Goal: Navigation & Orientation: Understand site structure

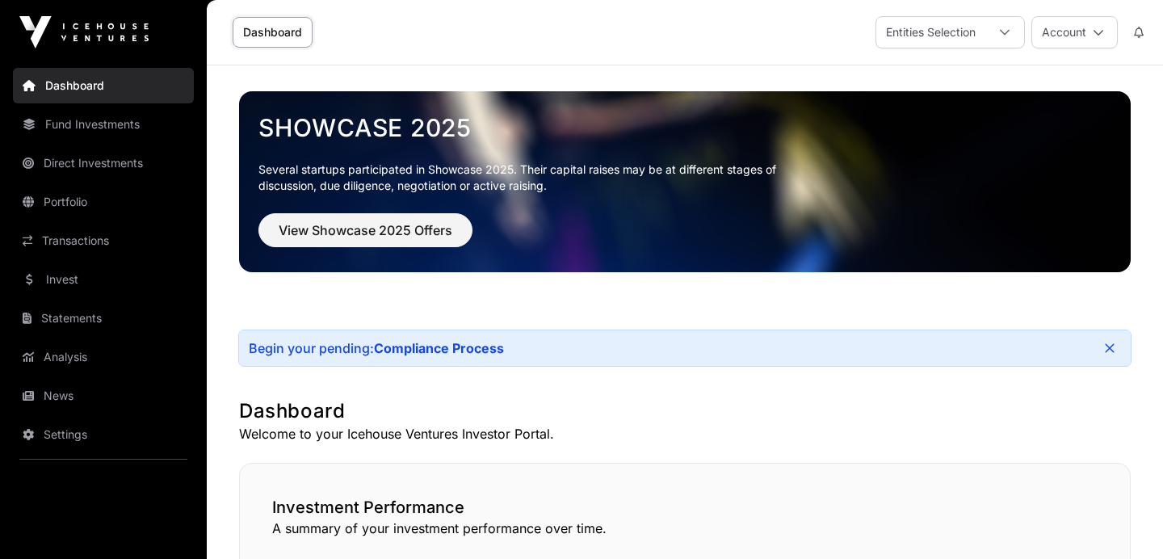
click at [87, 199] on link "Portfolio" at bounding box center [103, 202] width 181 height 36
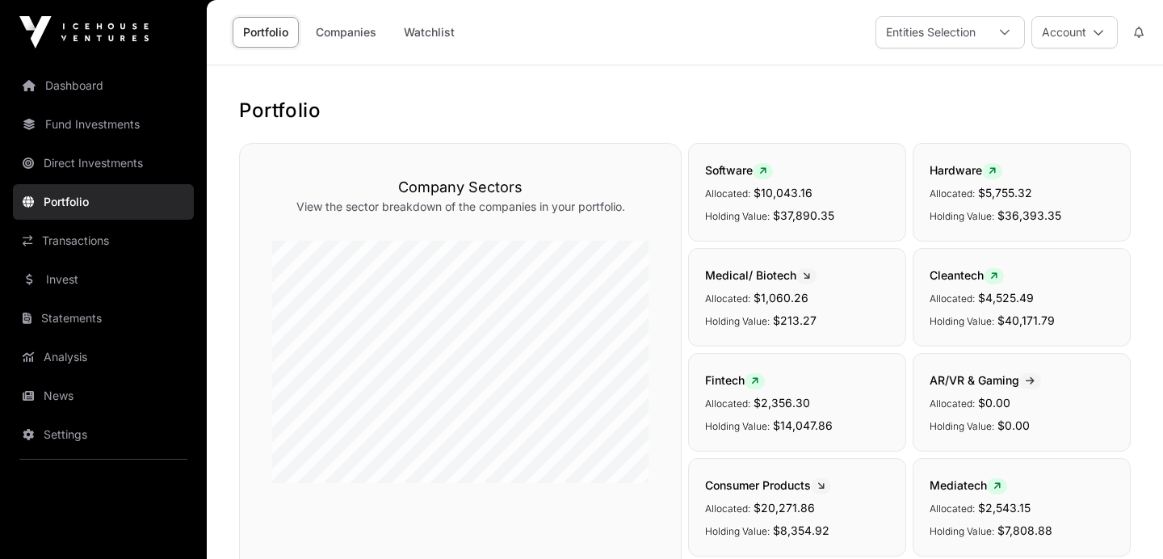
click at [354, 34] on link "Companies" at bounding box center [346, 32] width 82 height 31
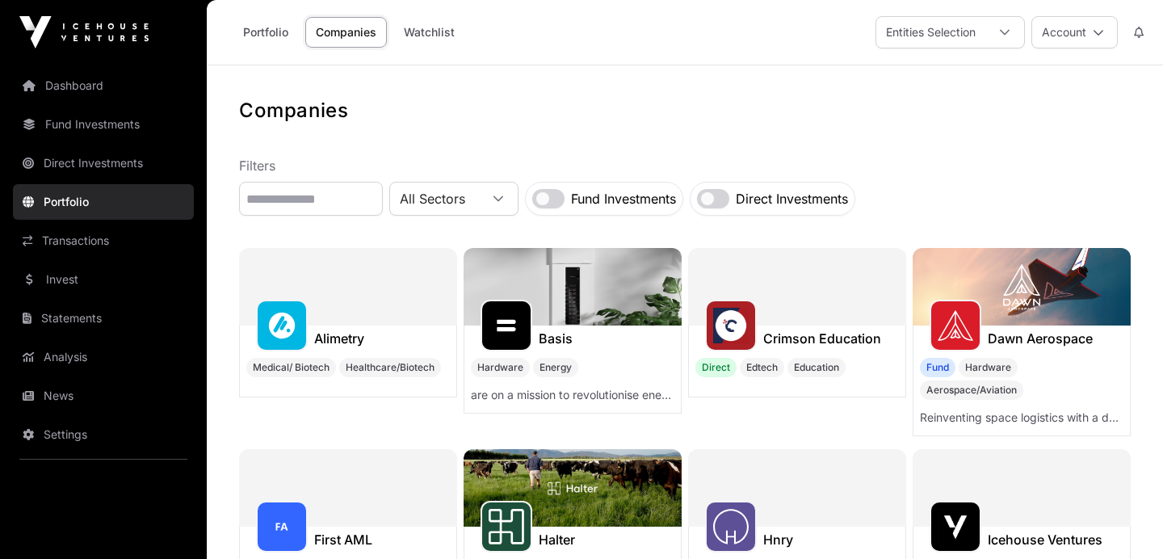
click at [79, 82] on link "Dashboard" at bounding box center [103, 86] width 181 height 36
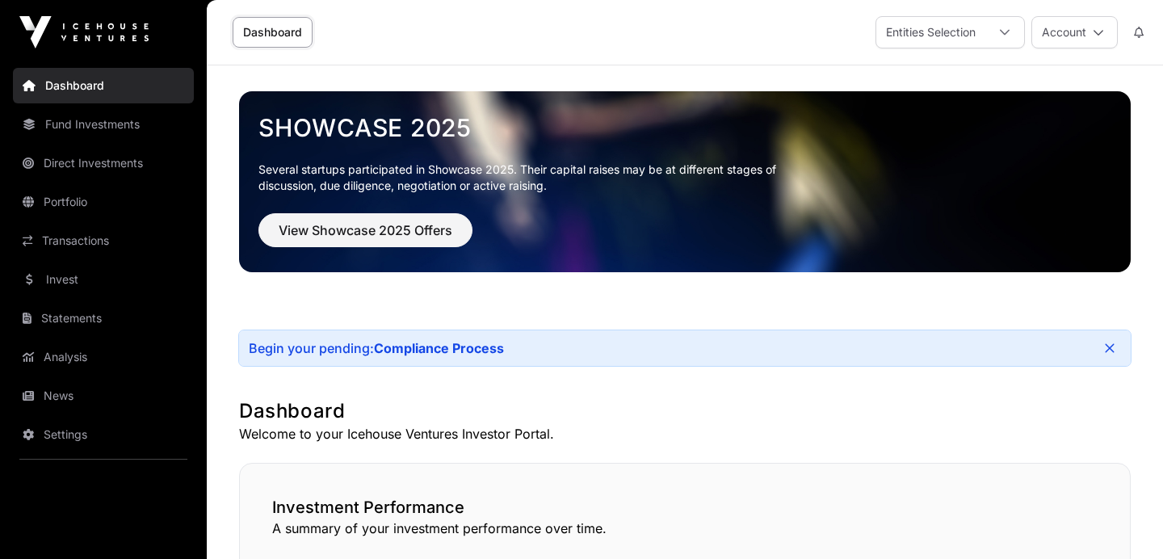
click at [124, 160] on link "Direct Investments" at bounding box center [103, 163] width 181 height 36
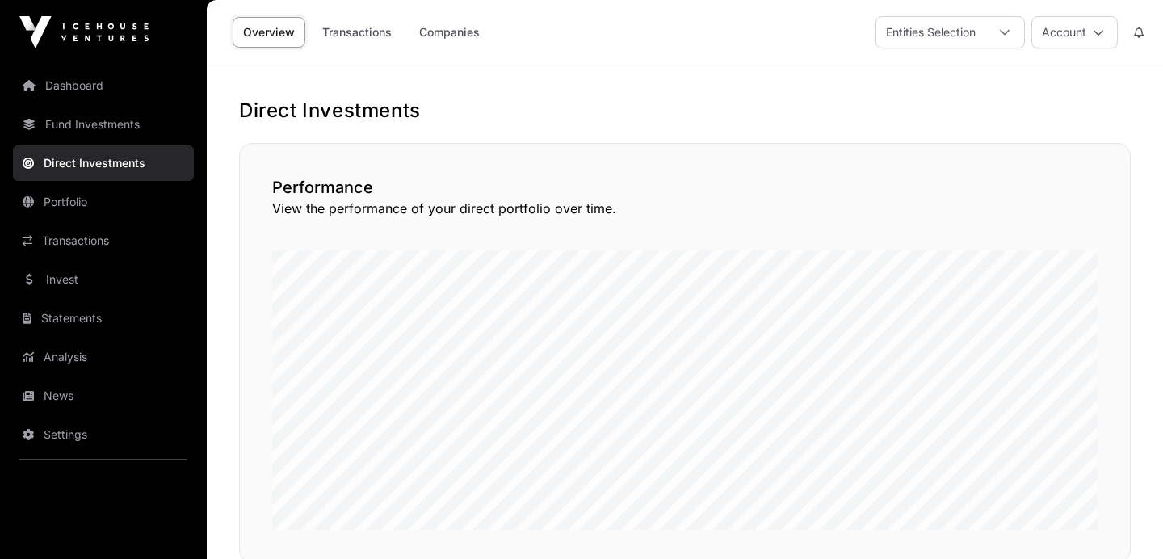
click at [461, 33] on link "Companies" at bounding box center [450, 32] width 82 height 31
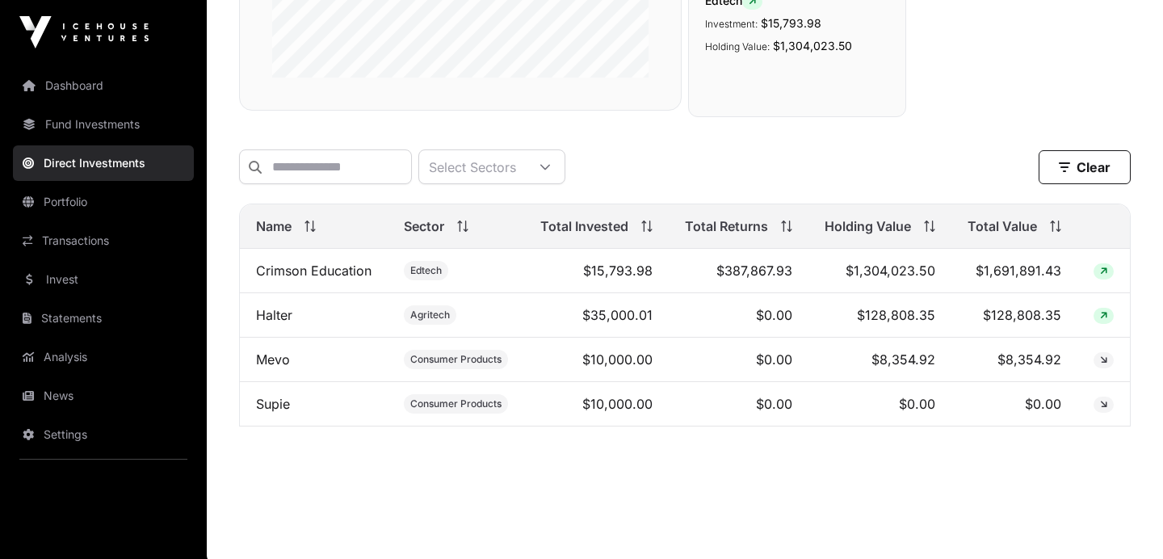
scroll to position [410, 0]
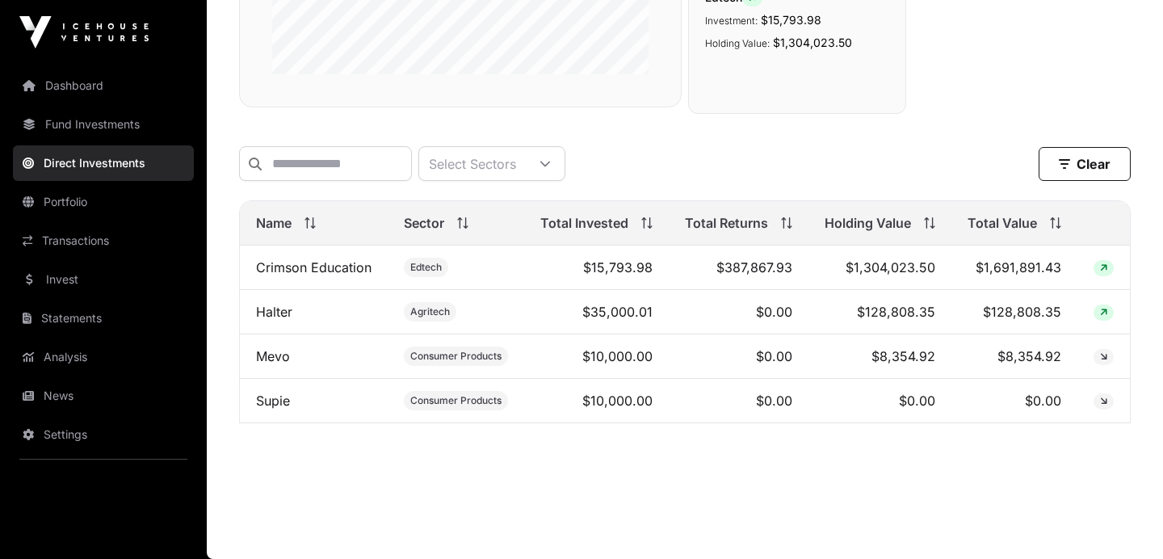
click at [99, 121] on link "Fund Investments" at bounding box center [103, 125] width 181 height 36
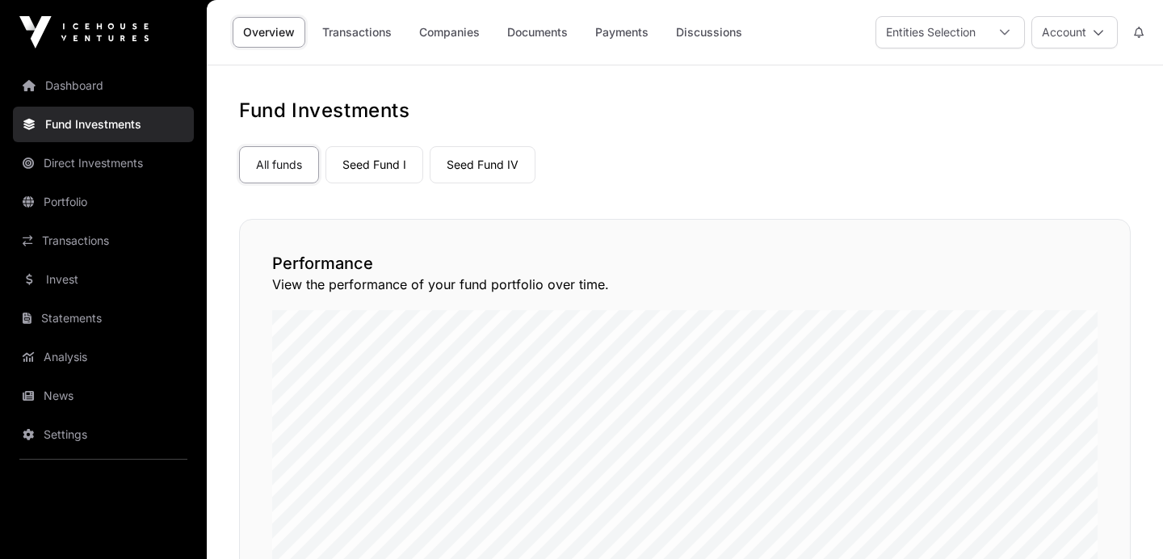
click at [493, 157] on link "Seed Fund IV" at bounding box center [483, 164] width 106 height 37
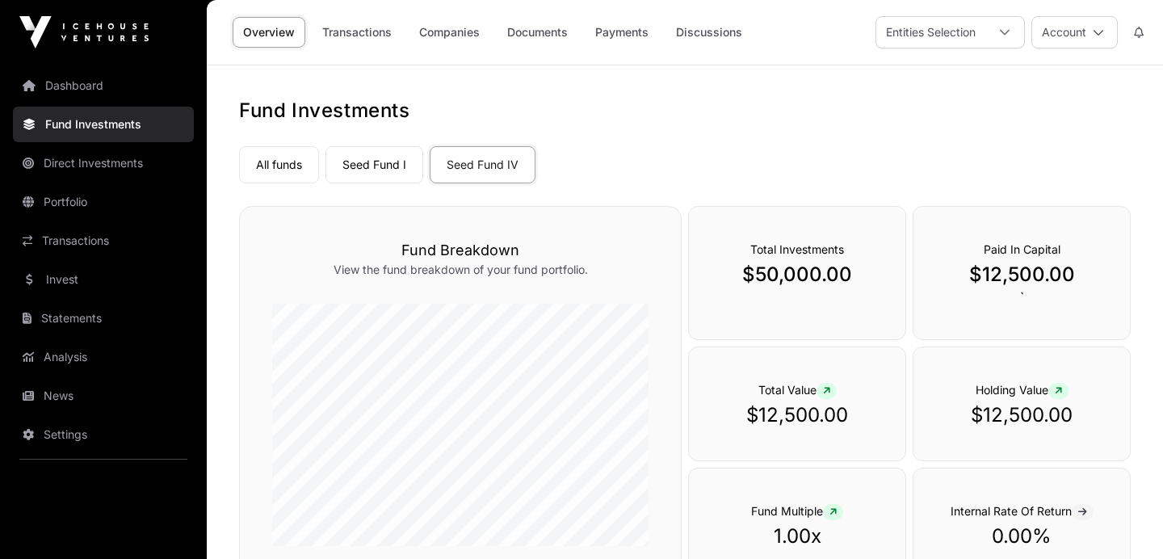
click at [376, 174] on link "Seed Fund I" at bounding box center [374, 164] width 98 height 37
click at [452, 34] on link "Companies" at bounding box center [450, 32] width 82 height 31
click at [459, 34] on link "Companies" at bounding box center [450, 32] width 82 height 31
click at [458, 36] on link "Companies" at bounding box center [450, 32] width 82 height 31
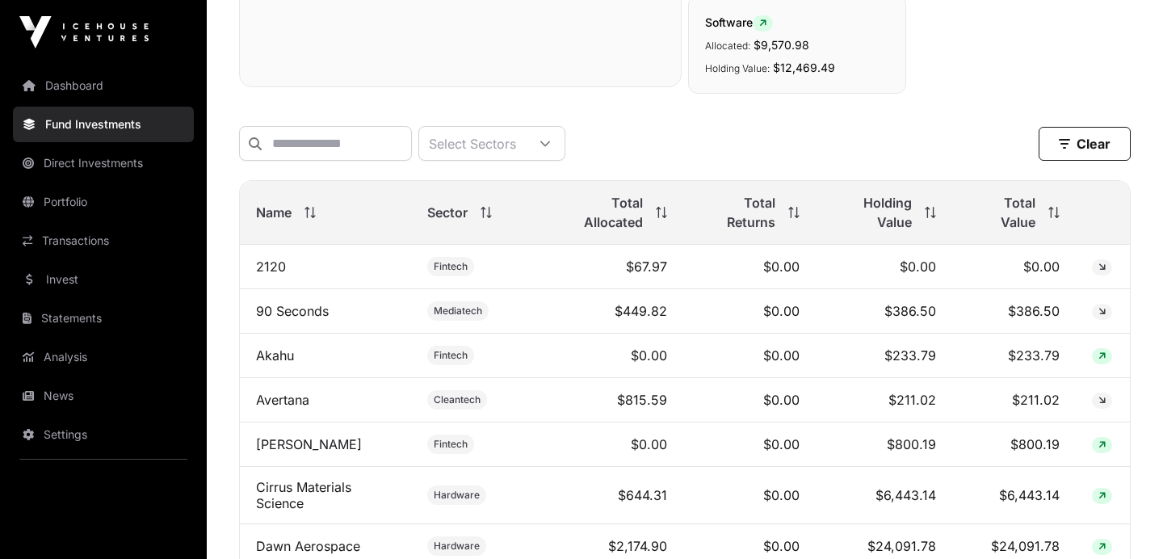
scroll to position [337, 0]
